Goal: Task Accomplishment & Management: Manage account settings

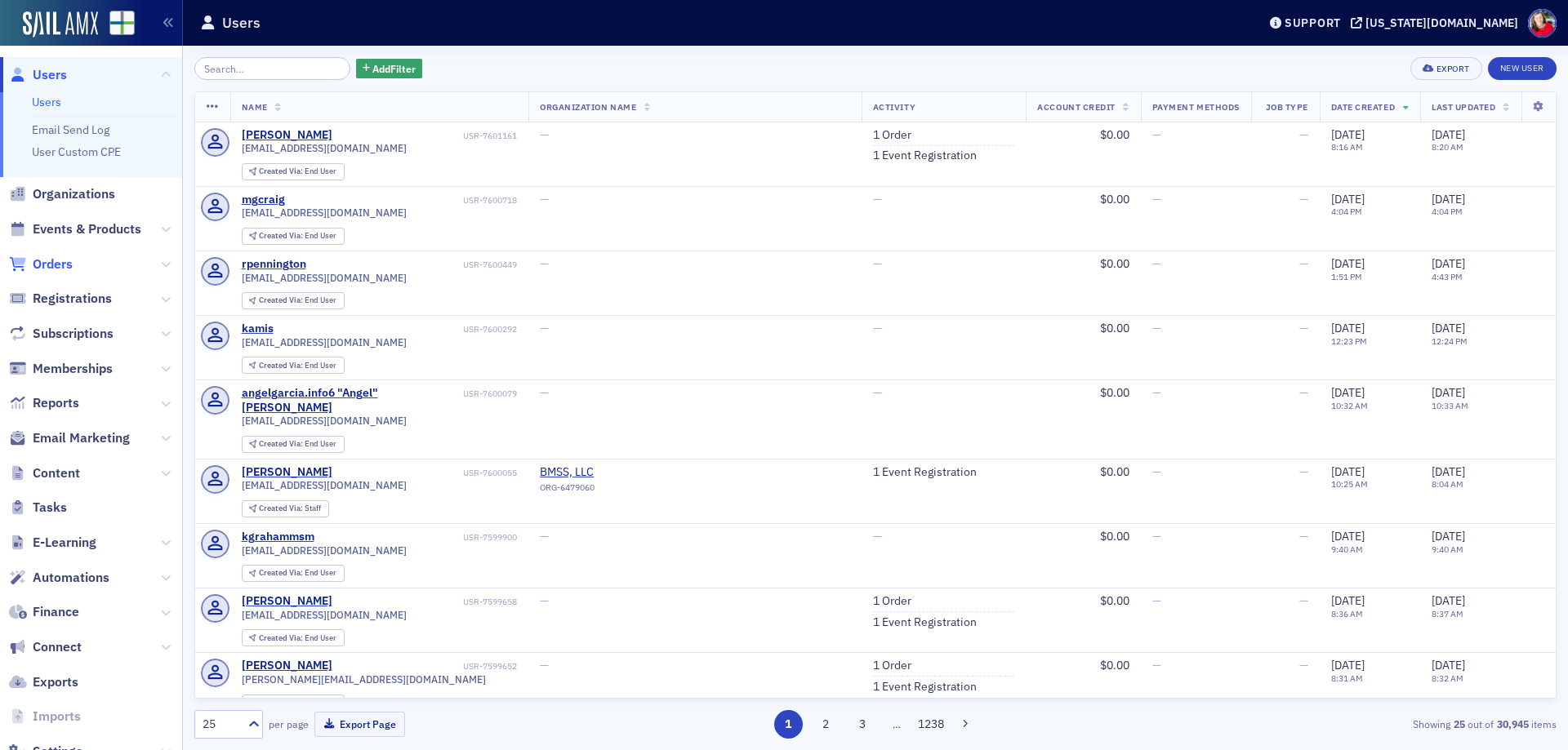
click at [65, 267] on span "Orders" at bounding box center [52, 264] width 40 height 18
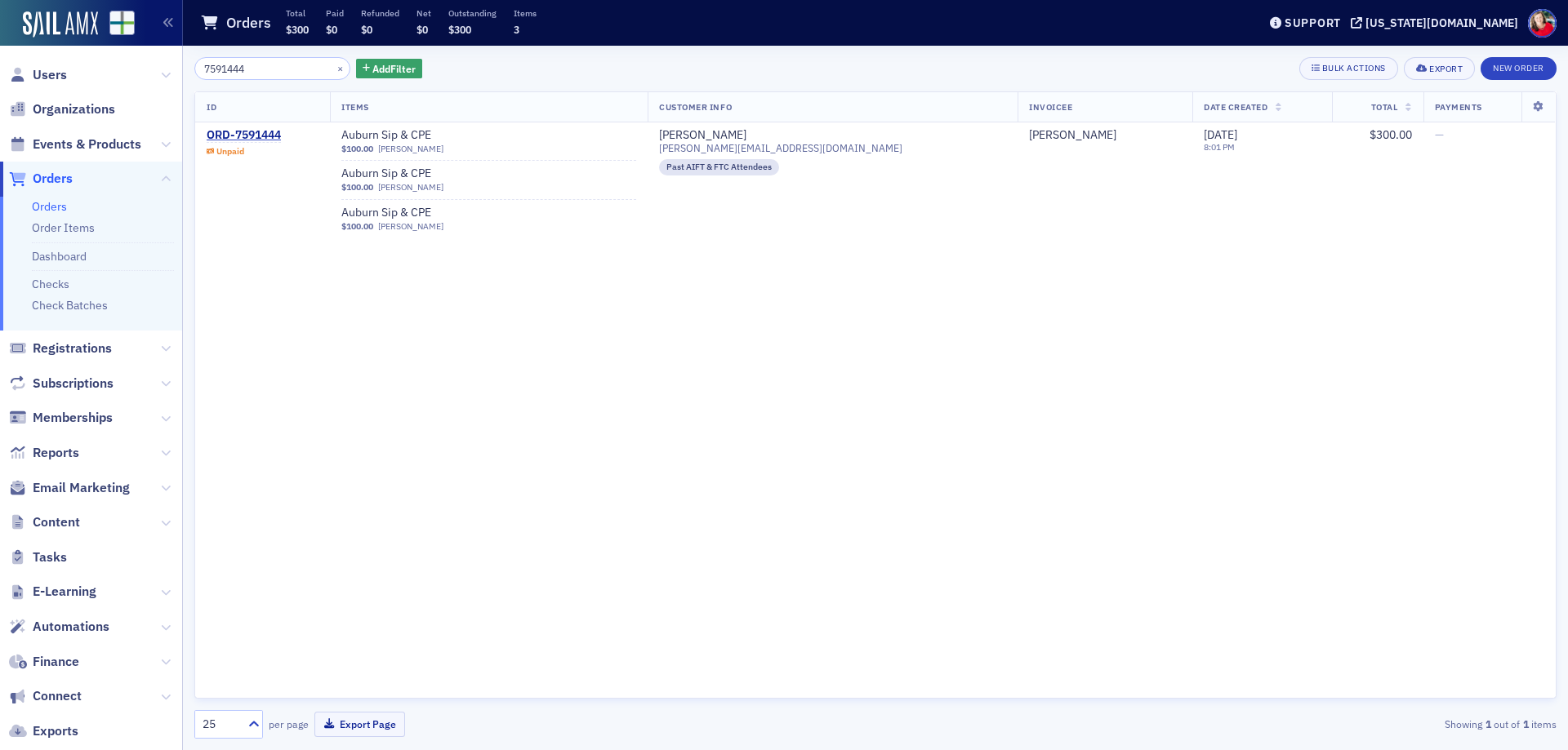
drag, startPoint x: 255, startPoint y: 71, endPoint x: 200, endPoint y: 83, distance: 56.3
click at [200, 83] on div "7591444 × Add Filter Bulk Actions Export New Order ID Items Customer Info Invoi…" at bounding box center [875, 398] width 1362 height 681
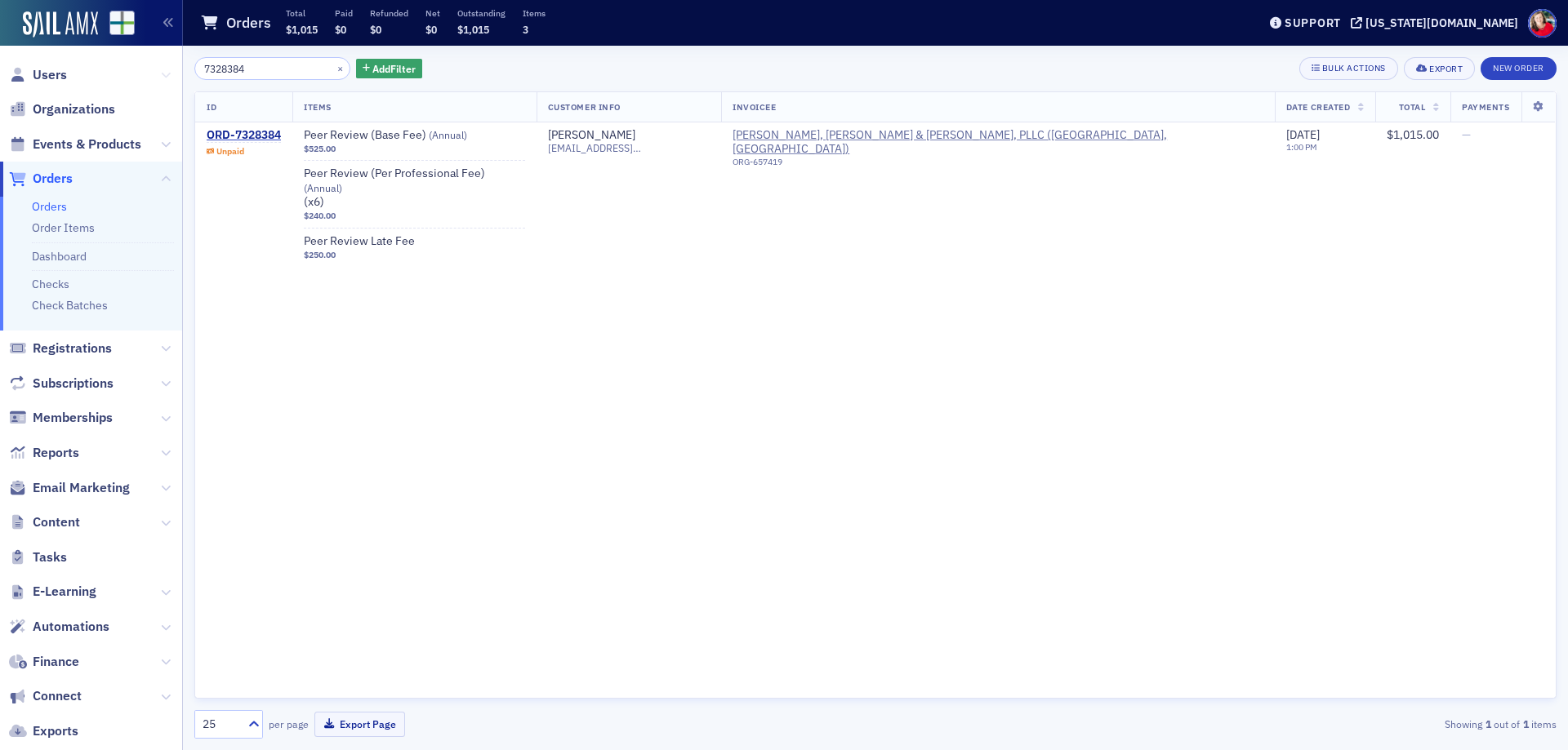
drag, startPoint x: 251, startPoint y: 70, endPoint x: 149, endPoint y: 76, distance: 102.2
click at [149, 76] on div "Users Organizations Events & Products Orders Orders Order Items Dashboard Check…" at bounding box center [784, 375] width 1568 height 750
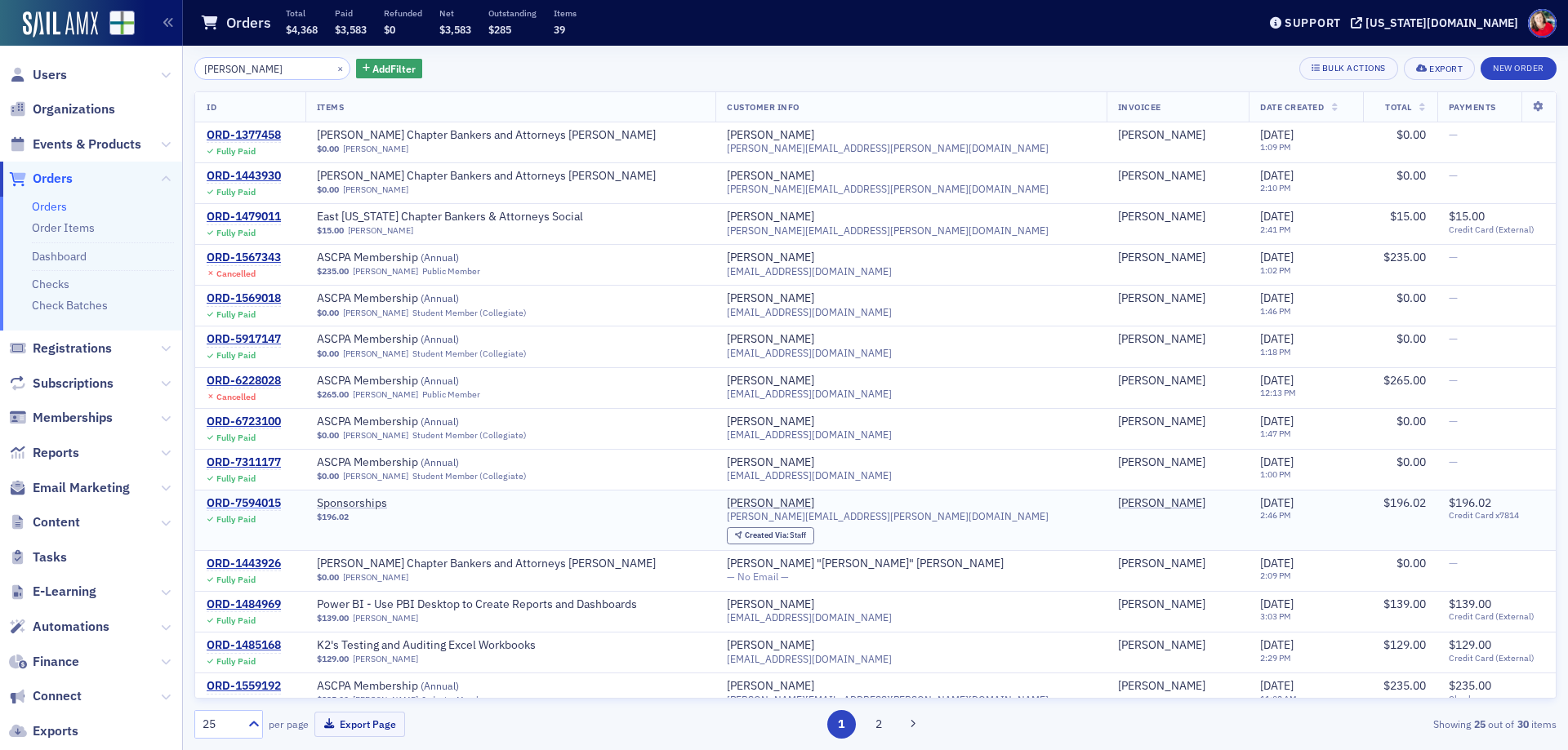
type input "[PERSON_NAME]"
click at [270, 505] on div "ORD-7594015" at bounding box center [244, 504] width 74 height 15
